Goal: Transaction & Acquisition: Purchase product/service

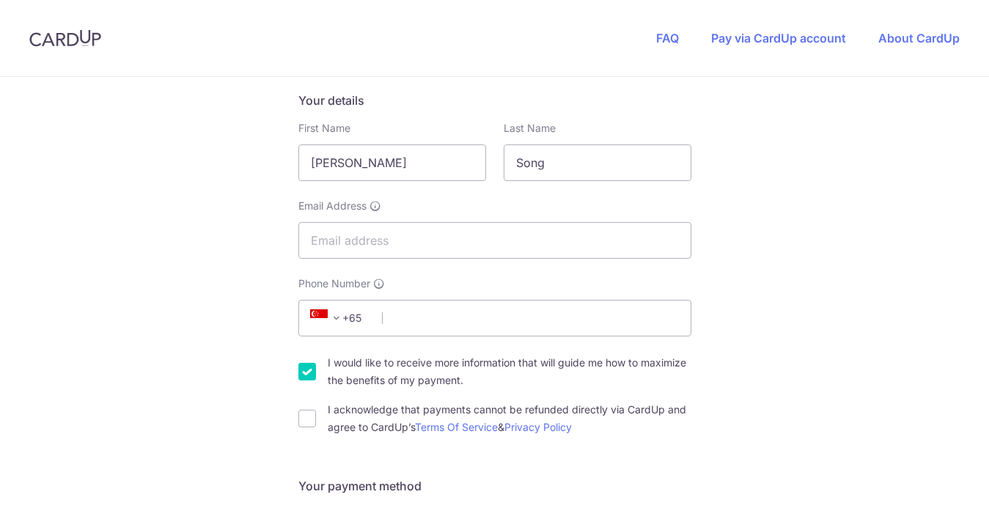
scroll to position [239, 0]
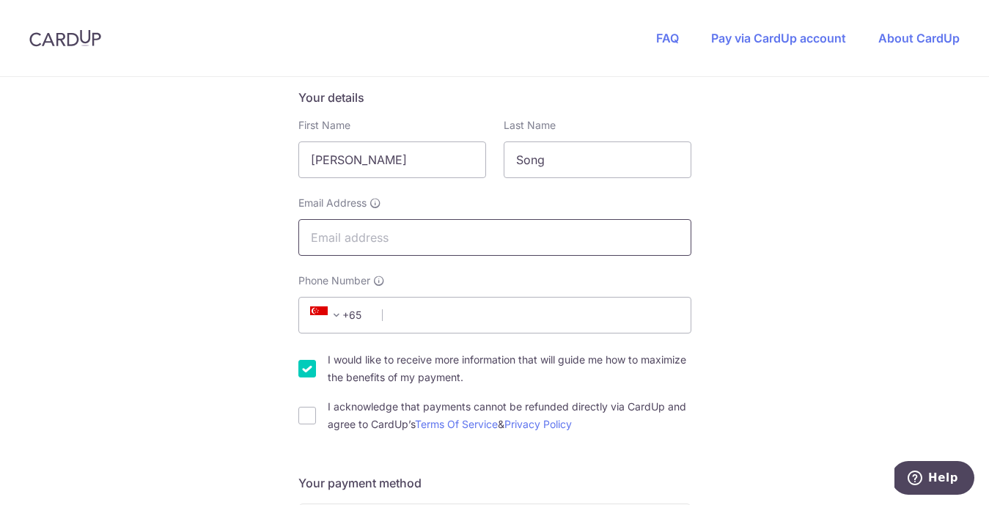
click at [329, 240] on input "Email Address" at bounding box center [494, 237] width 393 height 37
type input "[EMAIL_ADDRESS][DOMAIN_NAME]"
click at [409, 322] on input "Phone Number" at bounding box center [494, 315] width 393 height 37
type input "98554009"
click at [298, 364] on input "I would like to receive more information that will guide me how to maximize the…" at bounding box center [307, 369] width 18 height 18
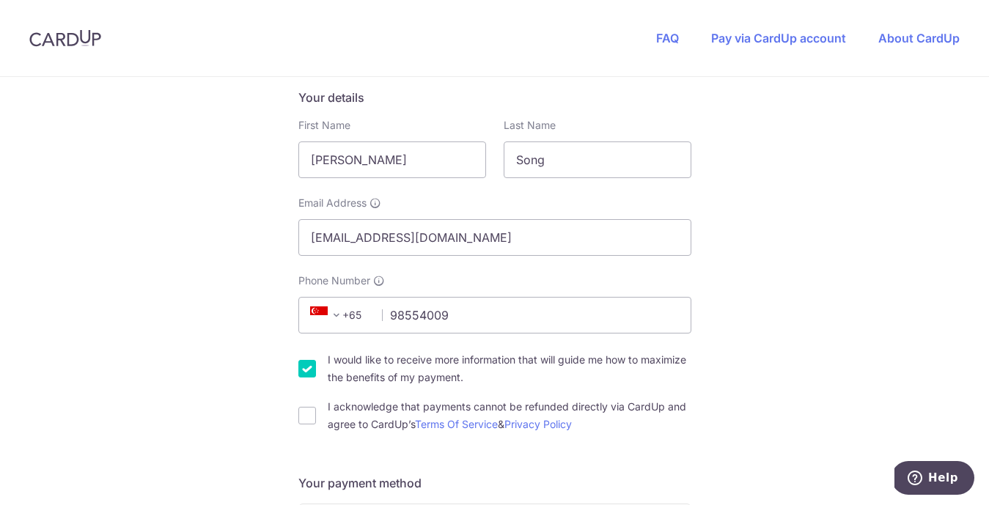
checkbox input "false"
click at [303, 412] on input "I acknowledge that payments cannot be refunded directly via CardUp and agree to…" at bounding box center [307, 416] width 18 height 18
checkbox input "true"
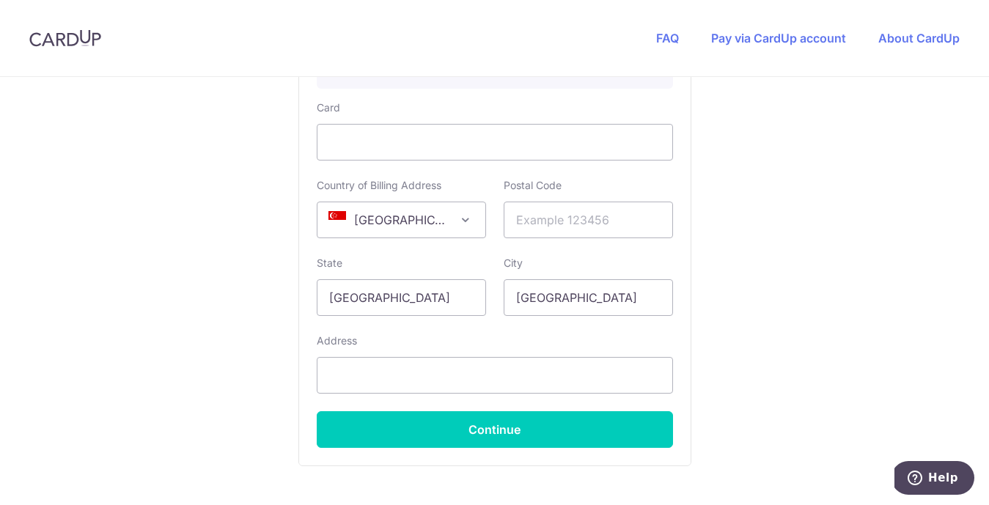
scroll to position [936, 0]
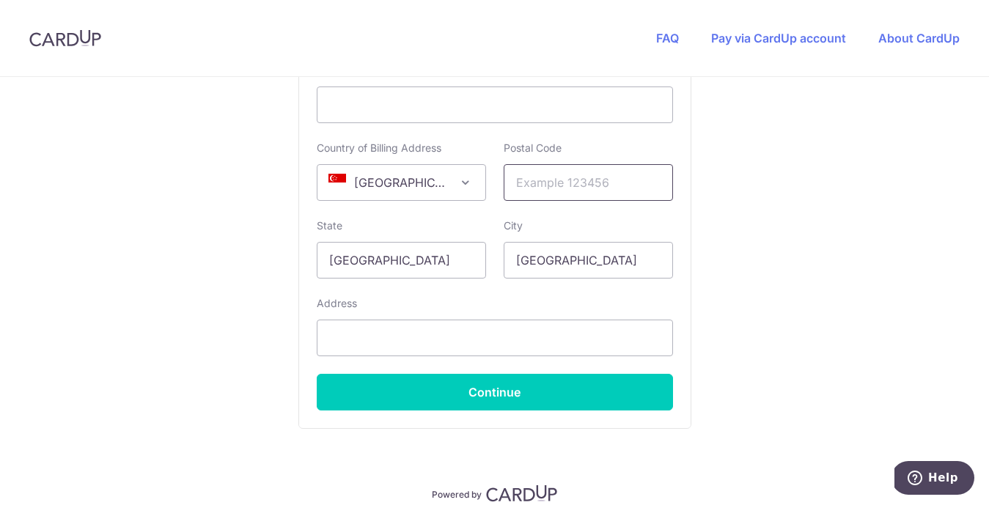
click at [539, 180] on input "text" at bounding box center [587, 182] width 169 height 37
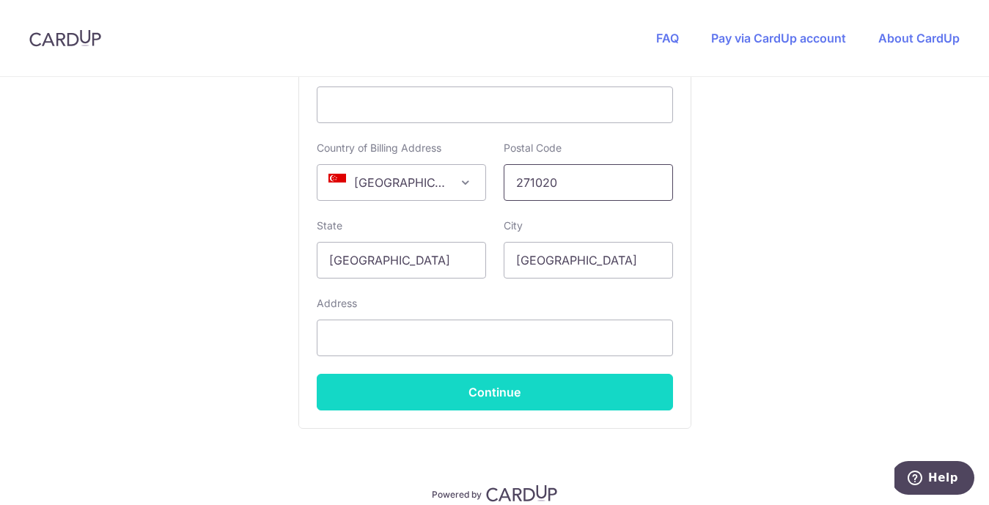
type input "271020"
click at [463, 398] on button "Continue" at bounding box center [495, 392] width 356 height 37
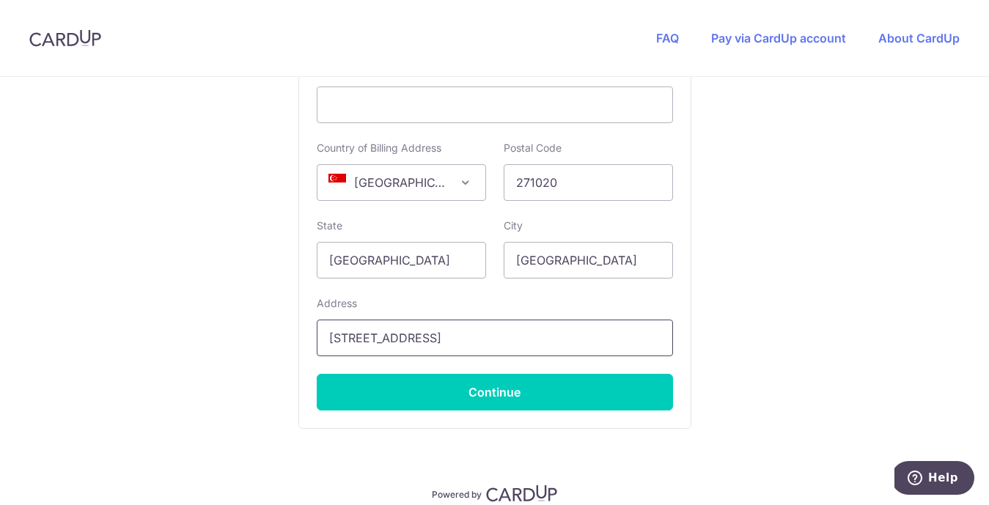
type input "[STREET_ADDRESS]"
click at [514, 420] on div "Card Details Secure 256-bit SSL Pay with your credit card for this and other pa…" at bounding box center [494, 179] width 391 height 498
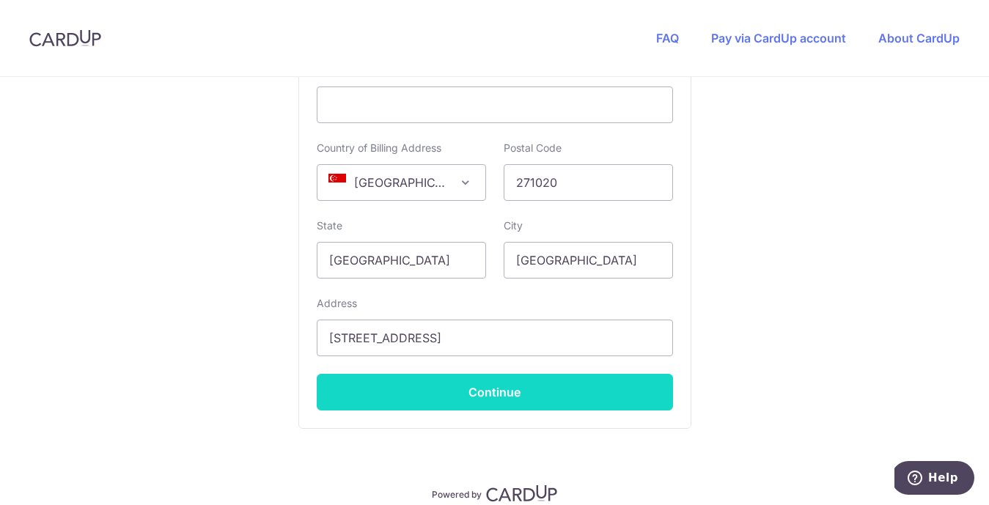
click at [514, 388] on button "Continue" at bounding box center [495, 392] width 356 height 37
type input "**** 2080"
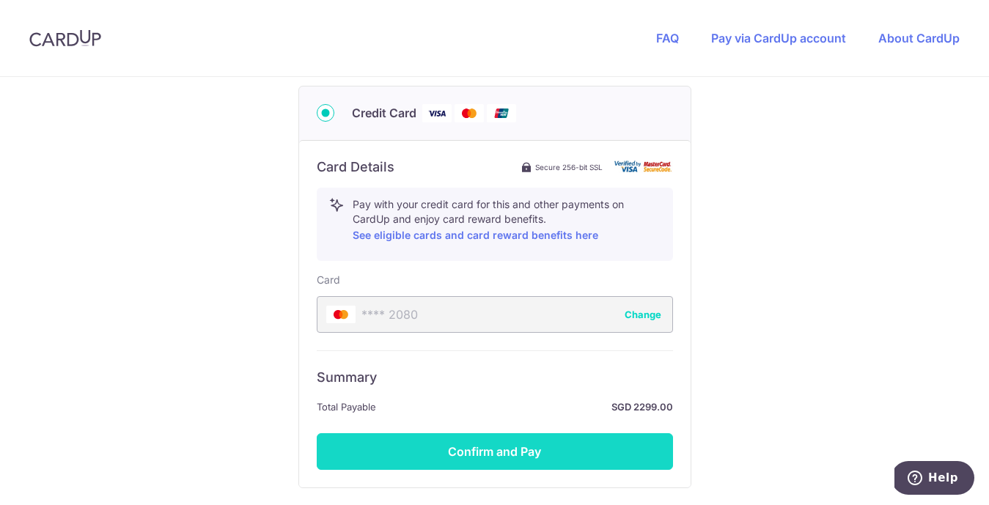
click at [509, 449] on button "Confirm and Pay" at bounding box center [495, 451] width 356 height 37
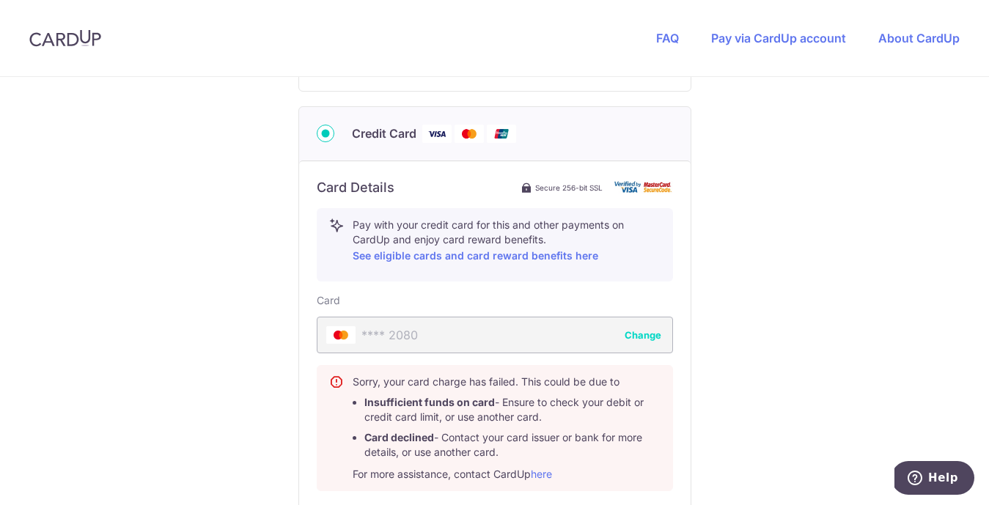
scroll to position [709, 0]
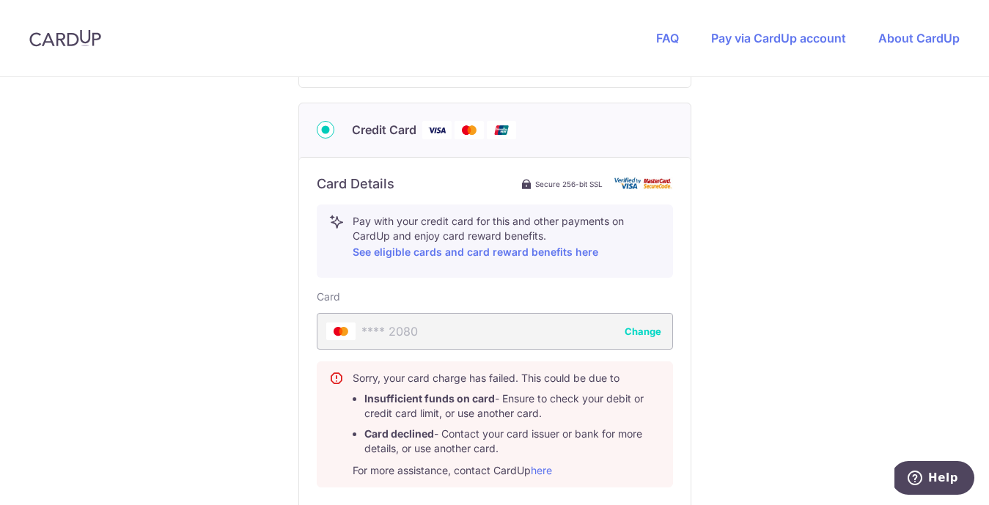
click at [442, 332] on div "**** 2080 Change" at bounding box center [495, 331] width 356 height 37
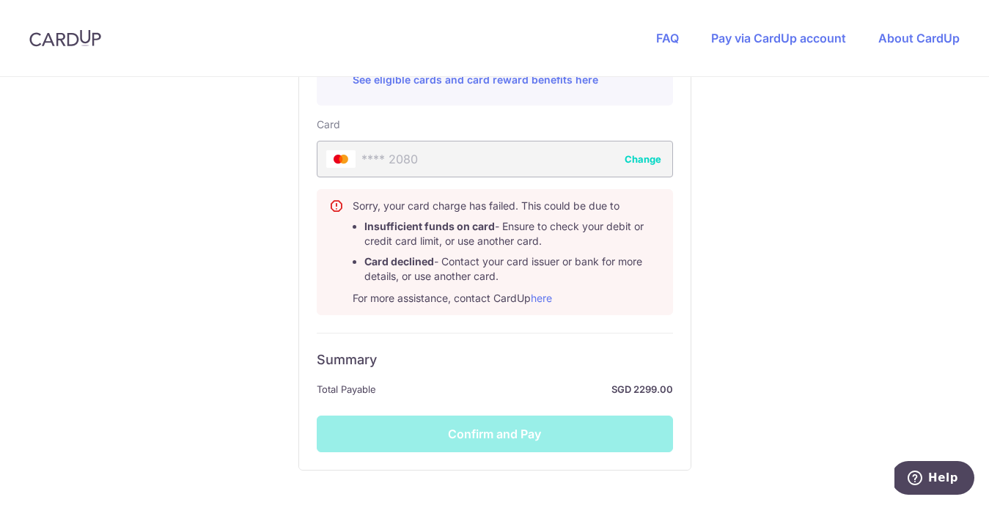
scroll to position [989, 0]
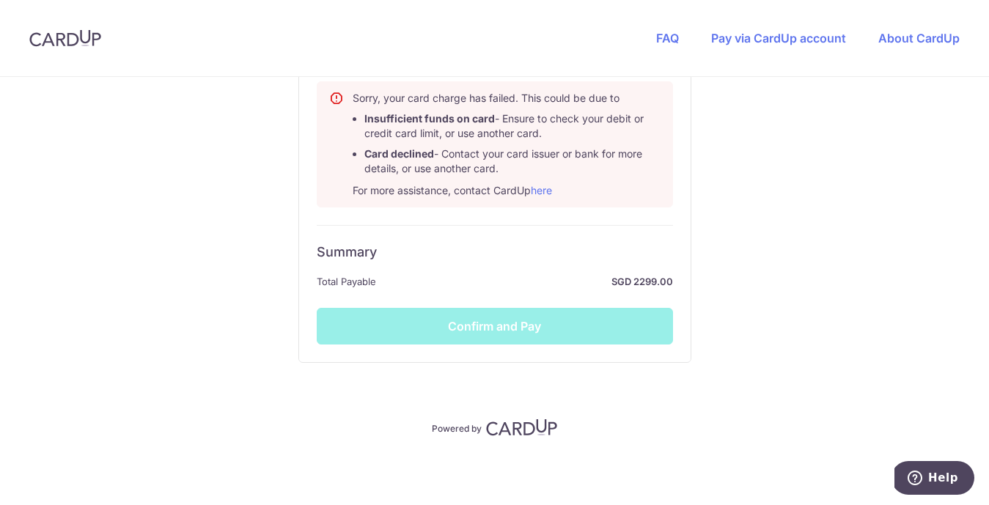
click at [569, 329] on div "Summary Total Payable SGD 2299.00 Confirm and Pay" at bounding box center [495, 284] width 356 height 119
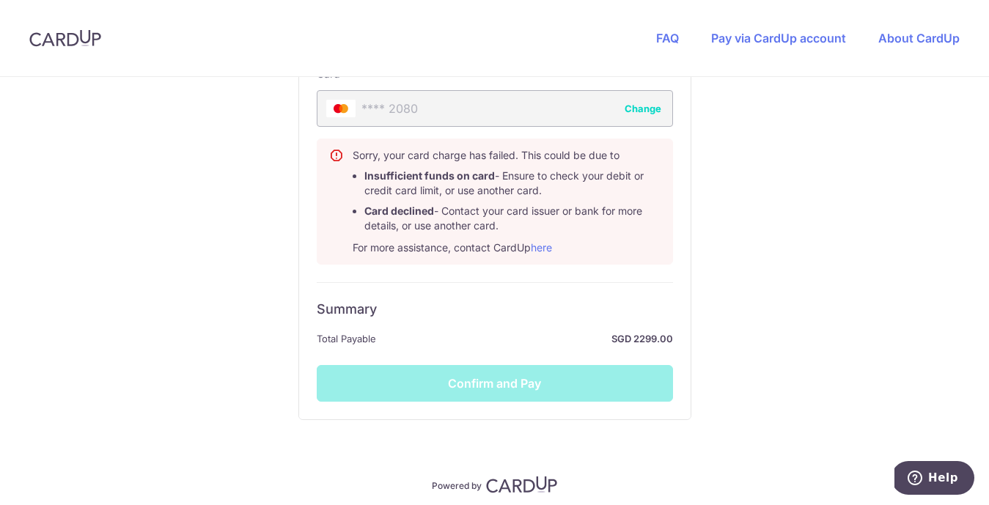
scroll to position [844, 0]
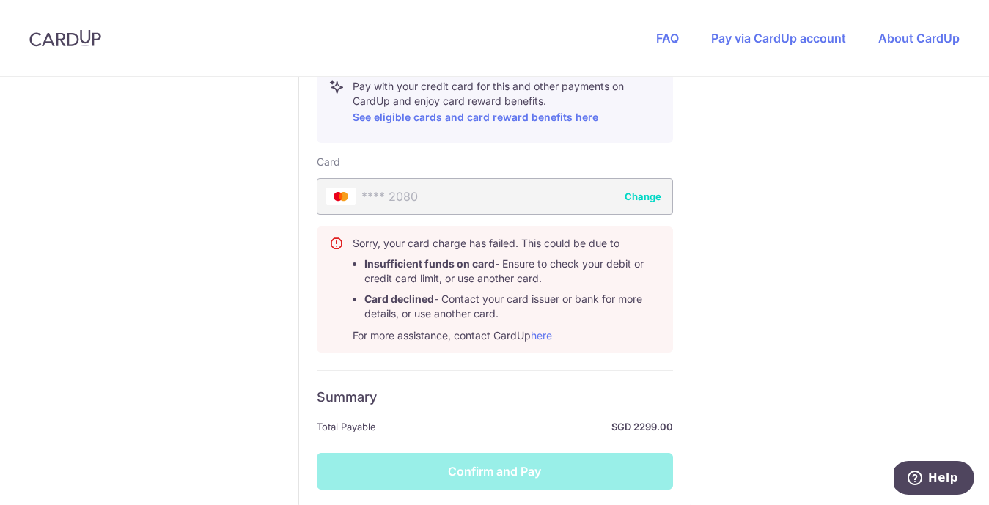
click at [647, 191] on button "Change" at bounding box center [642, 196] width 37 height 15
